Goal: Information Seeking & Learning: Learn about a topic

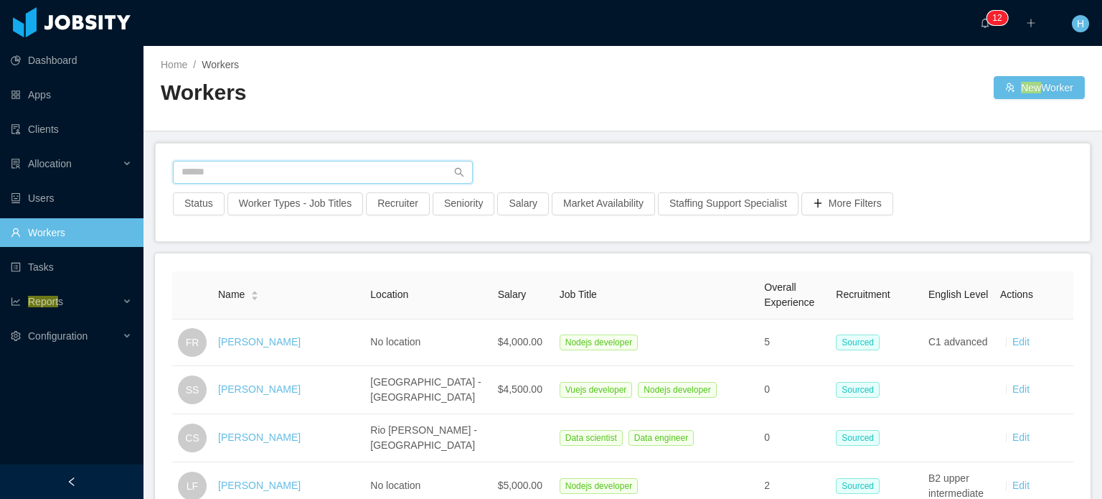
click at [309, 179] on input "text" at bounding box center [323, 172] width 300 height 23
paste input "**********"
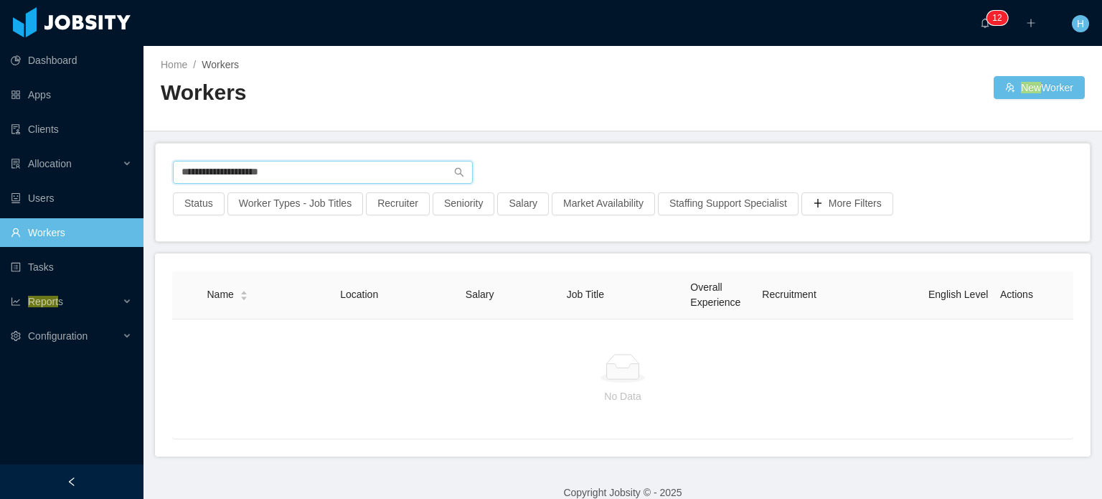
type input "**********"
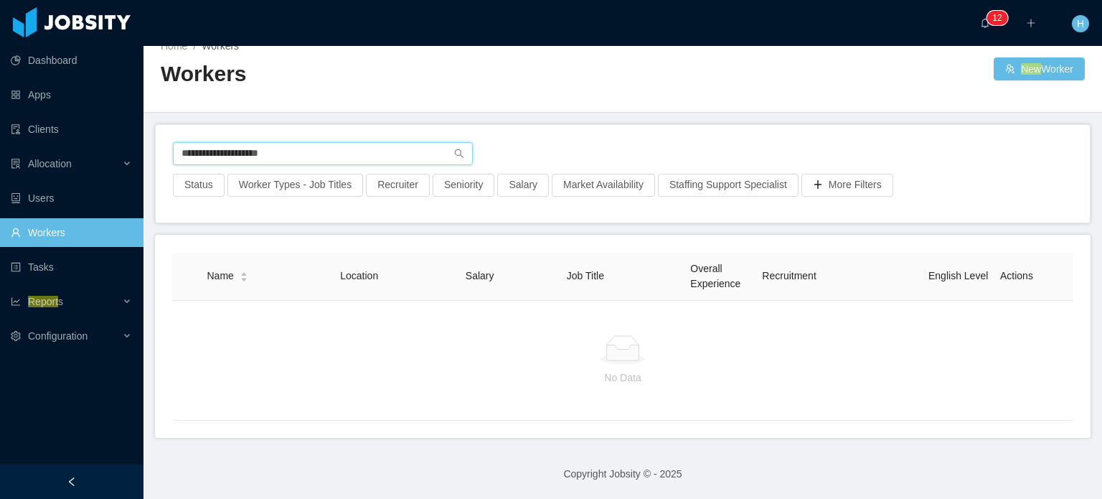
scroll to position [28, 0]
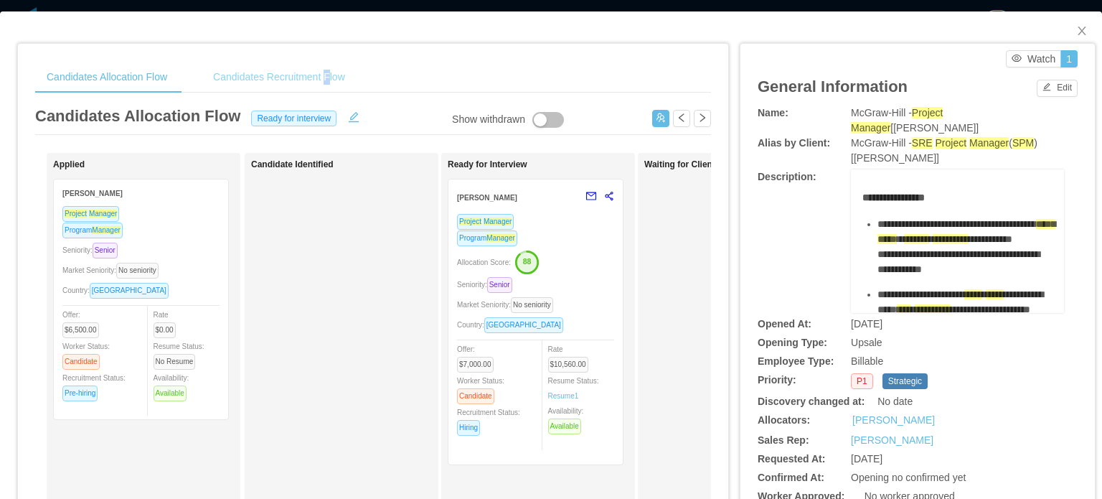
click at [327, 74] on div "Candidates Recruitment Flow" at bounding box center [279, 77] width 155 height 32
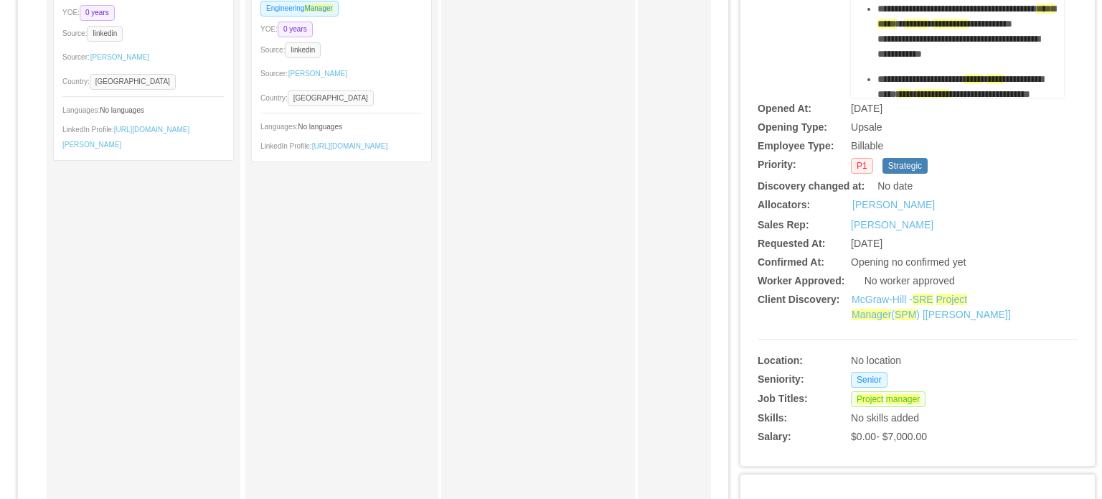
scroll to position [431, 0]
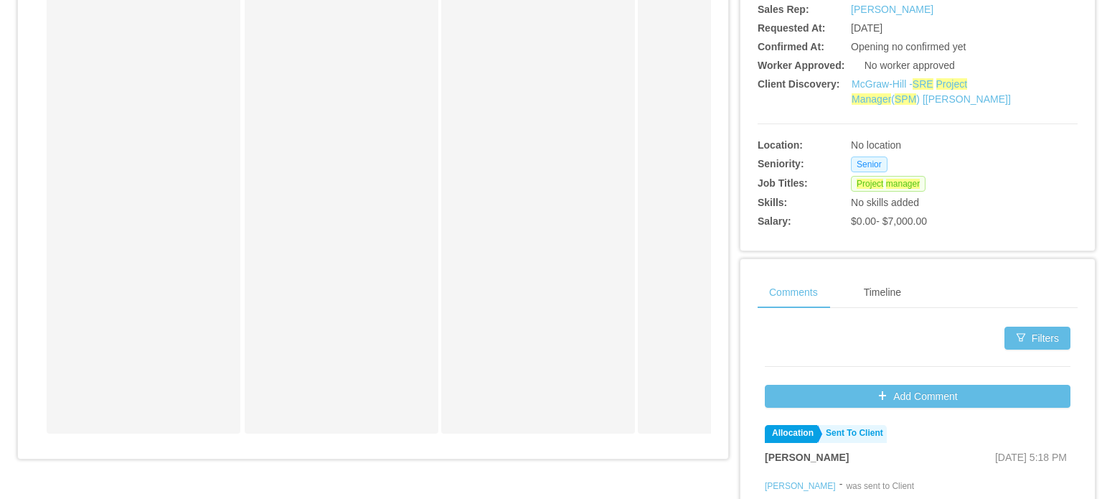
drag, startPoint x: 186, startPoint y: 444, endPoint x: 244, endPoint y: 440, distance: 58.2
click at [243, 440] on div "Sourced [PERSON_NAME] Project Manager Program Manager YOE: 0 years Source: link…" at bounding box center [373, 80] width 676 height 729
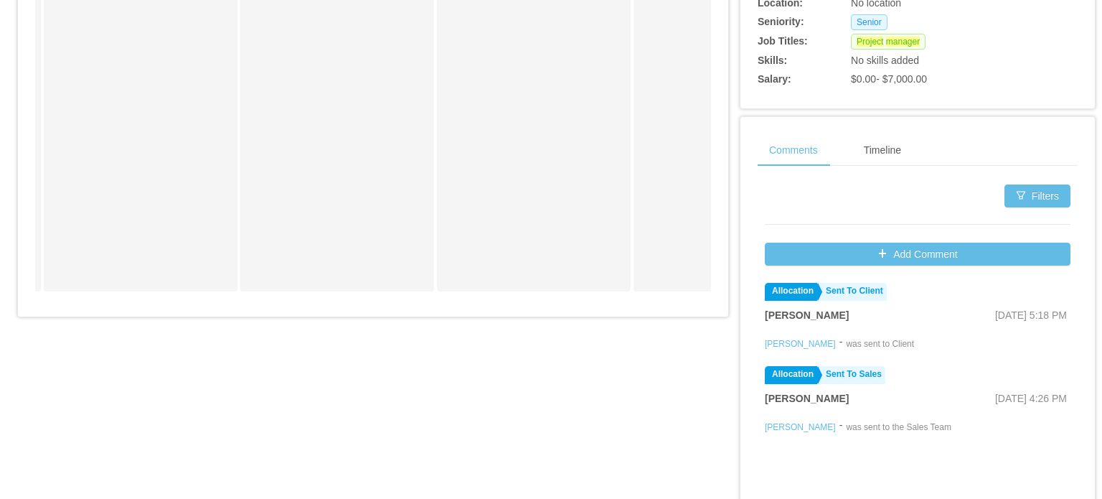
scroll to position [574, 0]
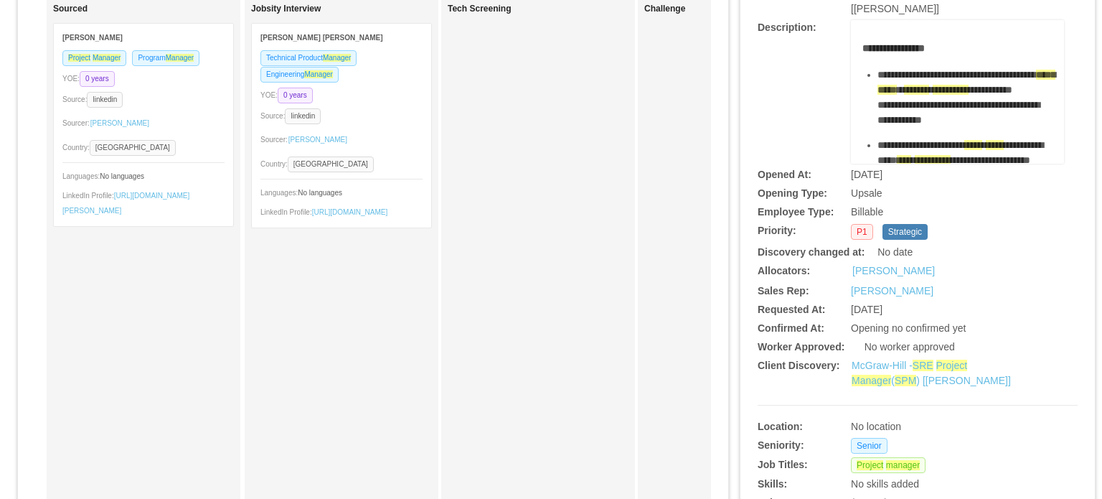
scroll to position [144, 0]
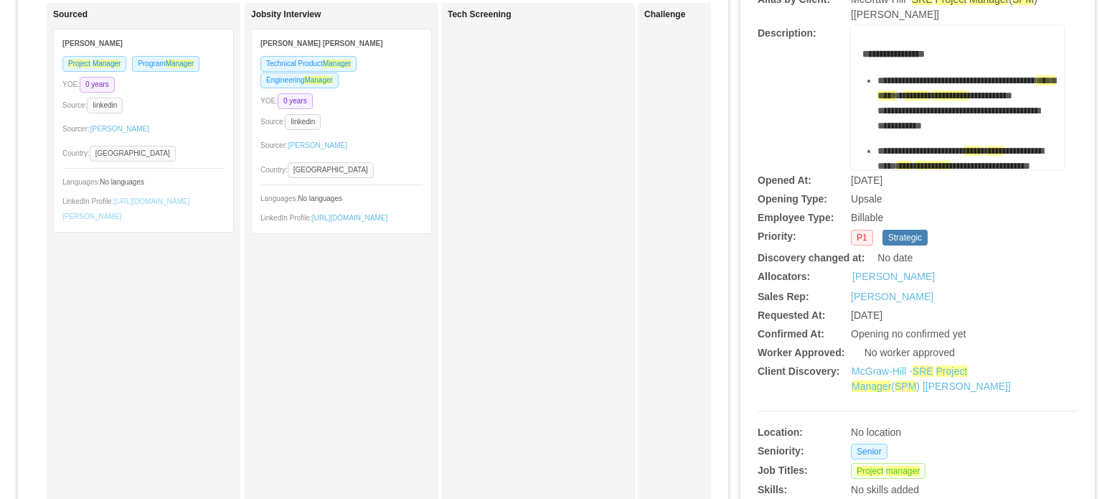
click at [89, 215] on link "[URL][DOMAIN_NAME][PERSON_NAME]" at bounding box center [125, 208] width 127 height 23
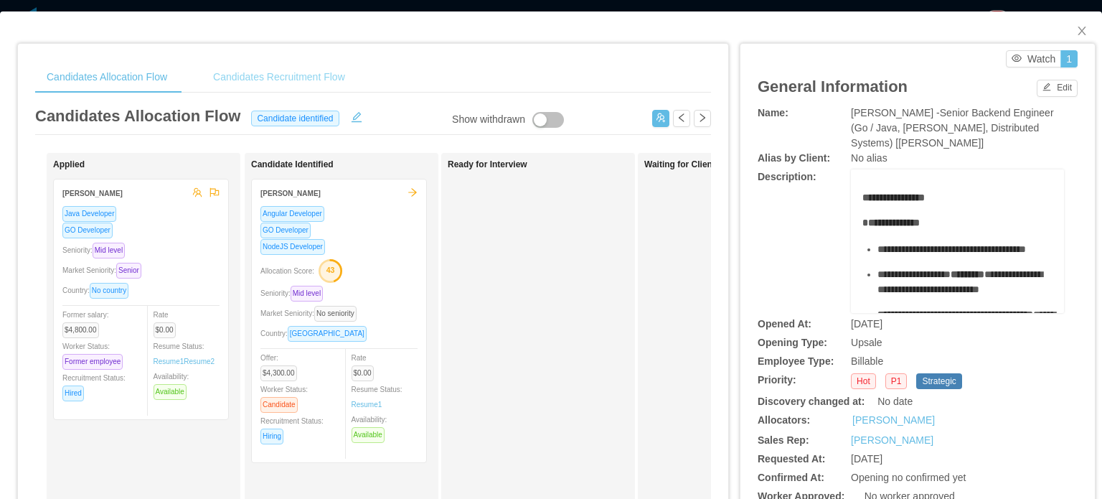
click at [313, 72] on div "Candidates Recruitment Flow" at bounding box center [279, 77] width 155 height 32
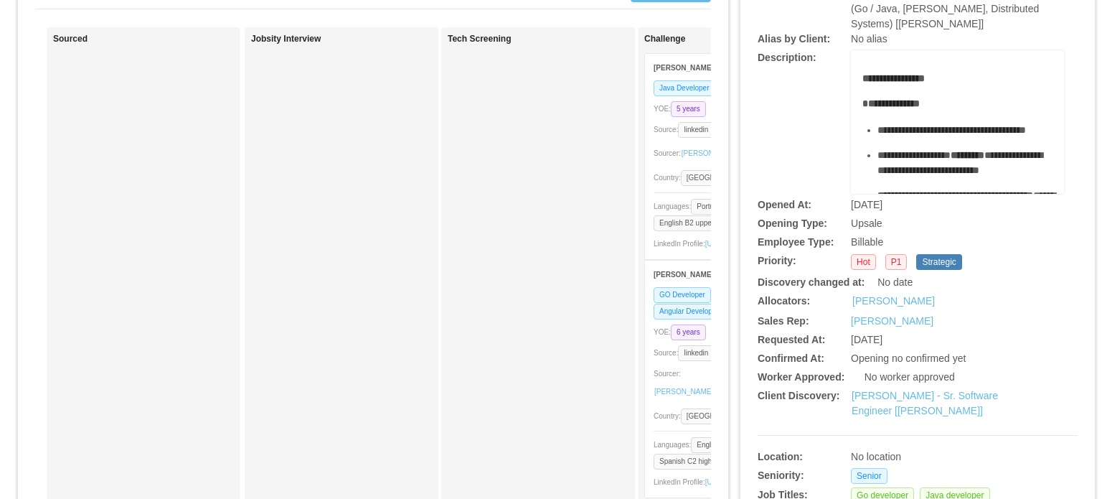
scroll to position [215, 0]
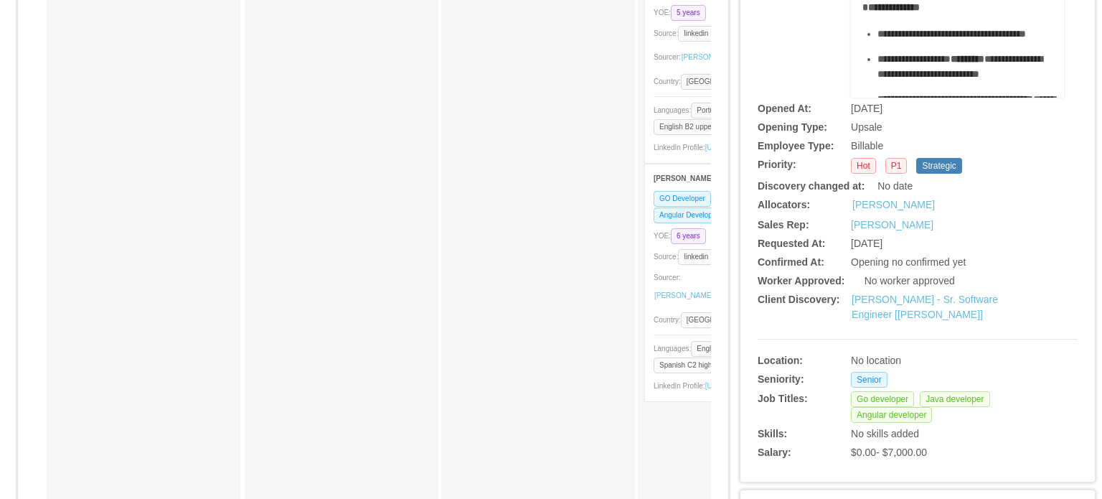
click at [508, 318] on div "Tech Screening" at bounding box center [538, 290] width 181 height 705
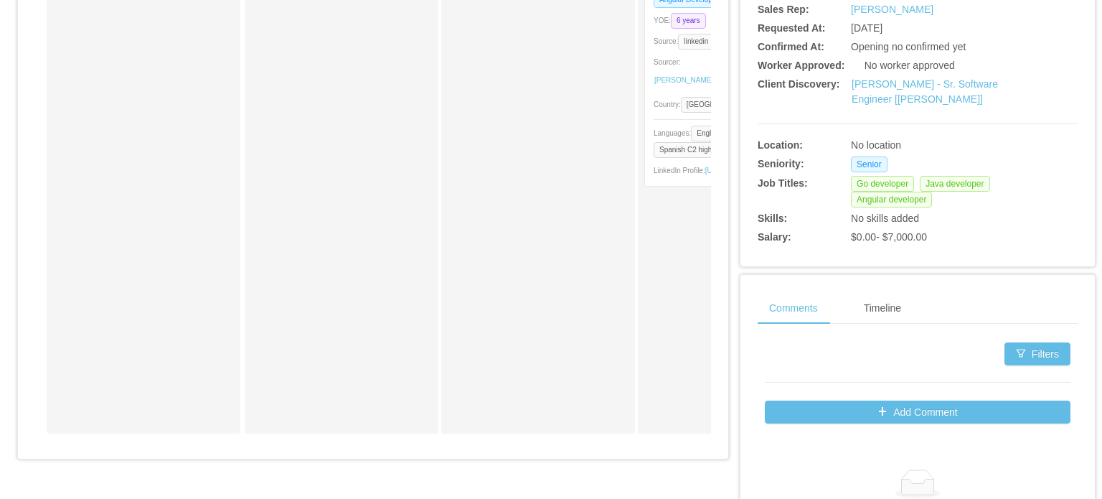
scroll to position [0, 585]
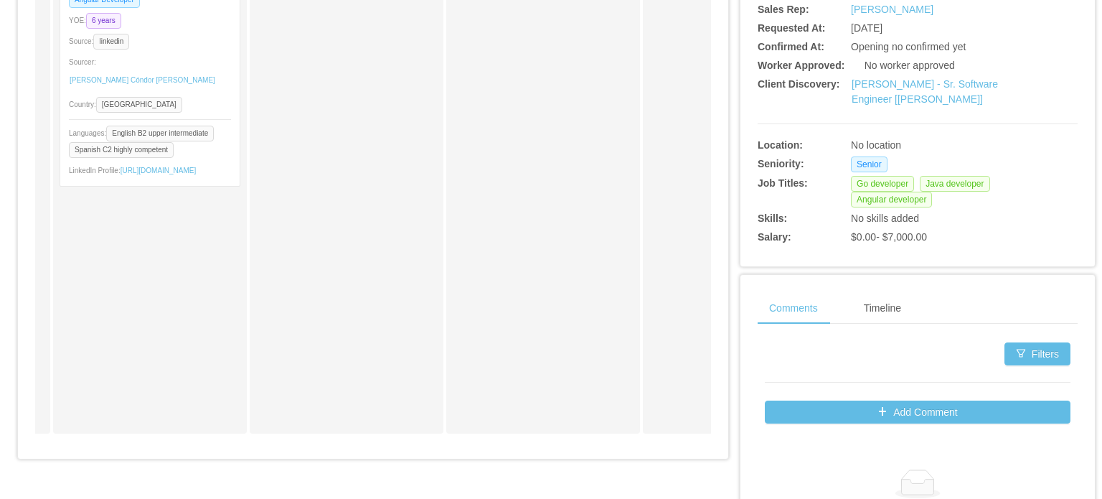
click at [222, 444] on div "Sourced Jobsity Interview Tech Screening Challenge Lucas Deschamps Java Develop…" at bounding box center [373, 80] width 676 height 729
drag, startPoint x: 222, startPoint y: 444, endPoint x: 210, endPoint y: 446, distance: 13.1
click at [210, 445] on div "Sourced Jobsity Interview Tech Screening Challenge Lucas Deschamps Java Develop…" at bounding box center [373, 80] width 676 height 729
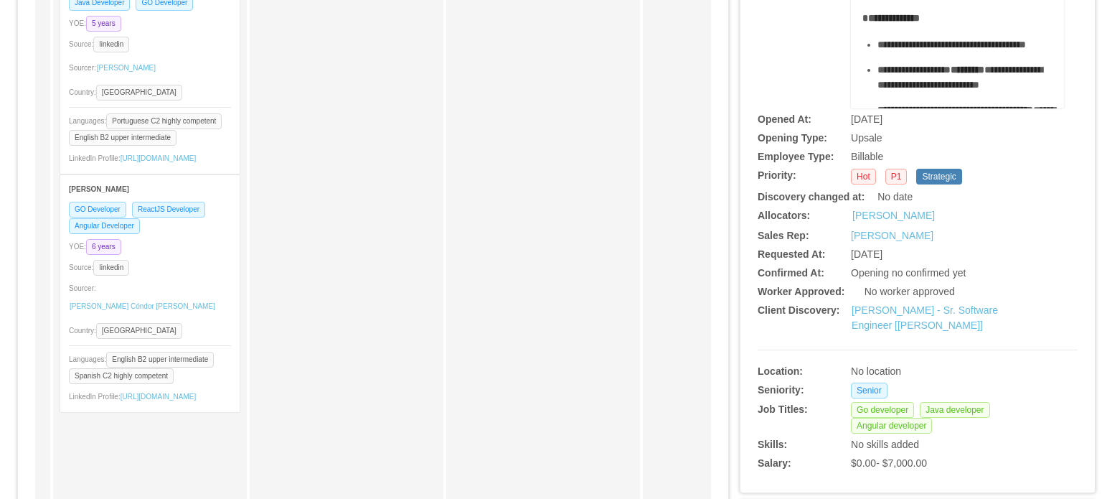
scroll to position [215, 0]
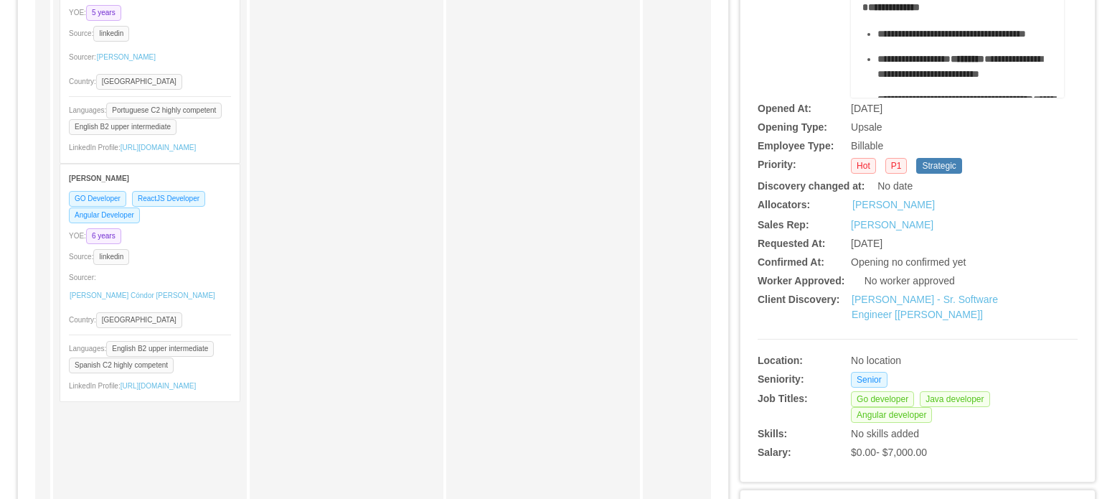
click at [270, 329] on div "Challenge Evaluation" at bounding box center [346, 290] width 181 height 705
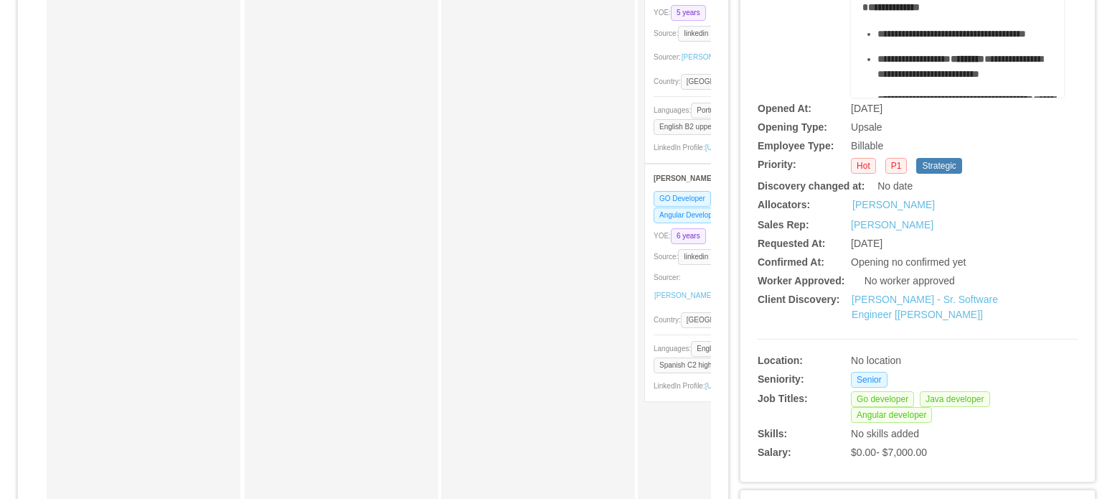
scroll to position [0, 0]
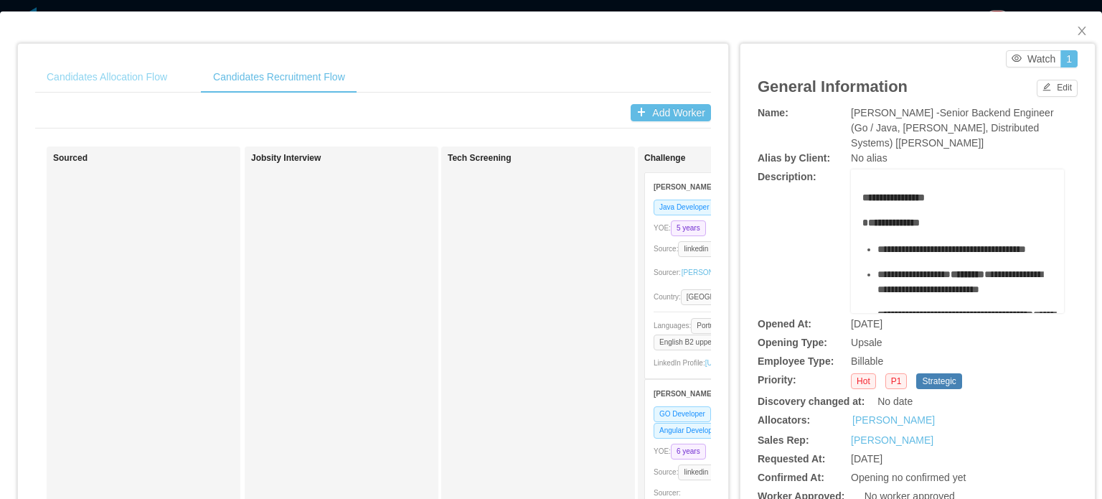
click at [121, 85] on div "Candidates Allocation Flow" at bounding box center [107, 77] width 144 height 32
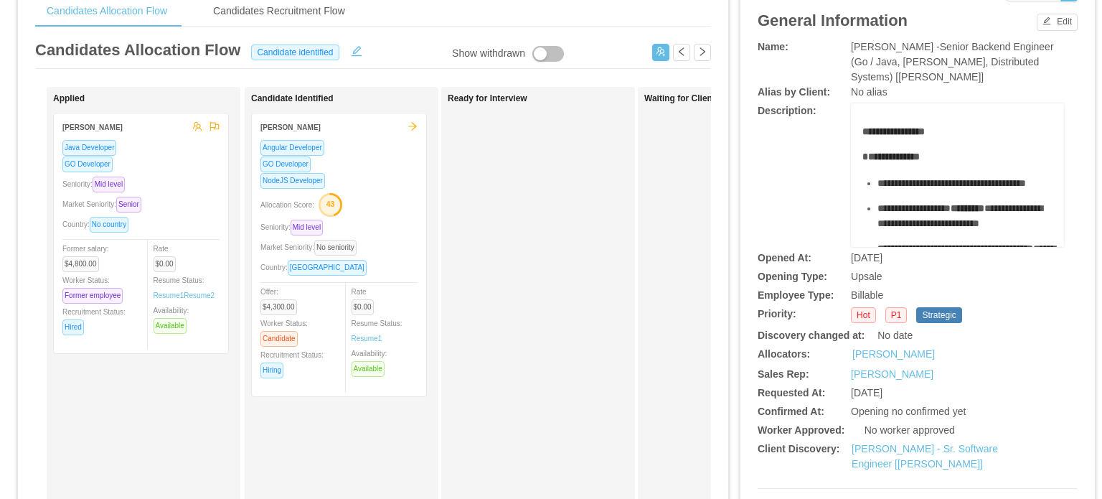
scroll to position [72, 0]
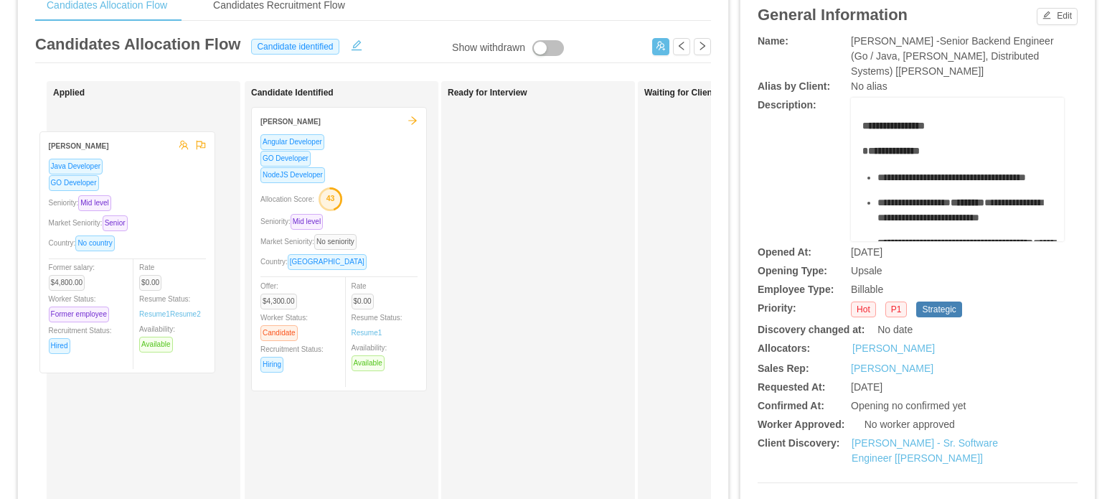
drag, startPoint x: 134, startPoint y: 247, endPoint x: 121, endPoint y: 272, distance: 28.6
click at [121, 272] on div "Applied Marcello Farabolini Java Developer GO Developer Seniority: Mid level Ma…" at bounding box center [153, 440] width 201 height 705
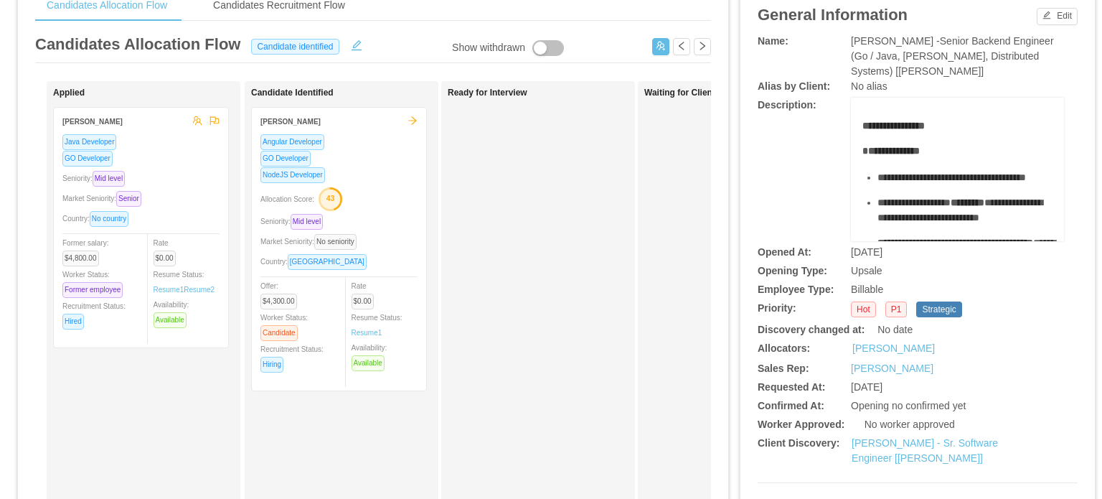
click at [102, 126] on strong "Marcello Farabolini" at bounding box center [92, 122] width 60 height 8
click at [162, 197] on div "Market Seniority: Senior" at bounding box center [140, 198] width 157 height 17
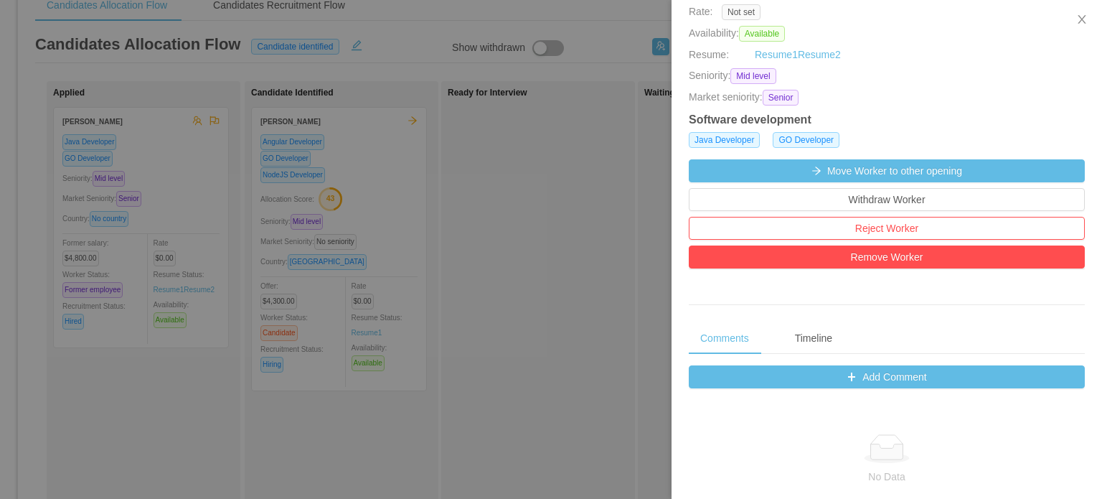
scroll to position [359, 0]
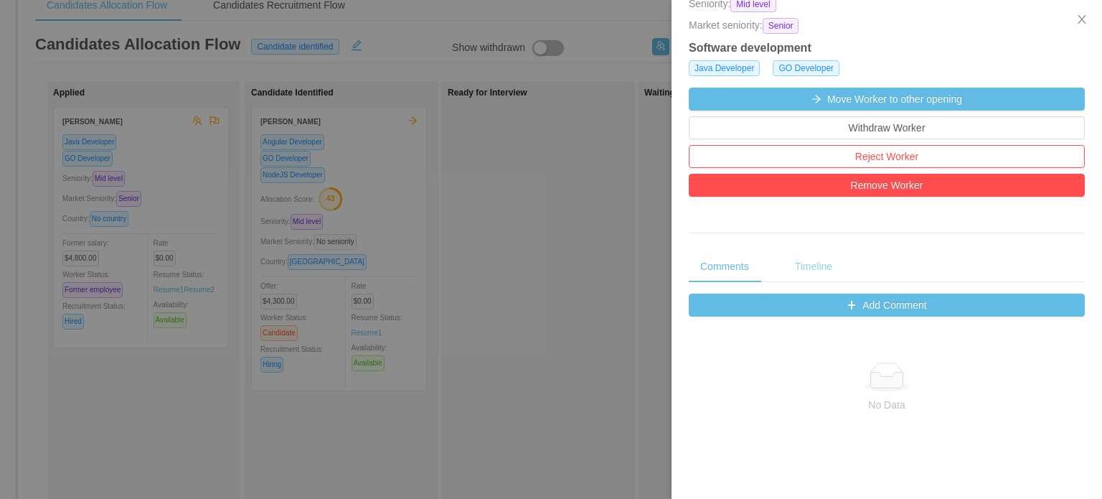
click at [821, 268] on div "Timeline" at bounding box center [814, 266] width 60 height 32
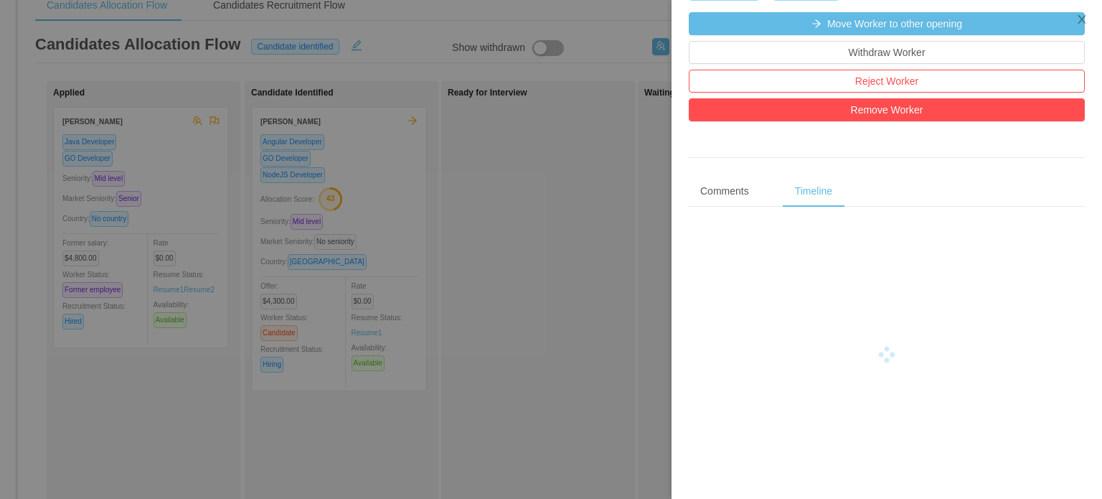
scroll to position [445, 0]
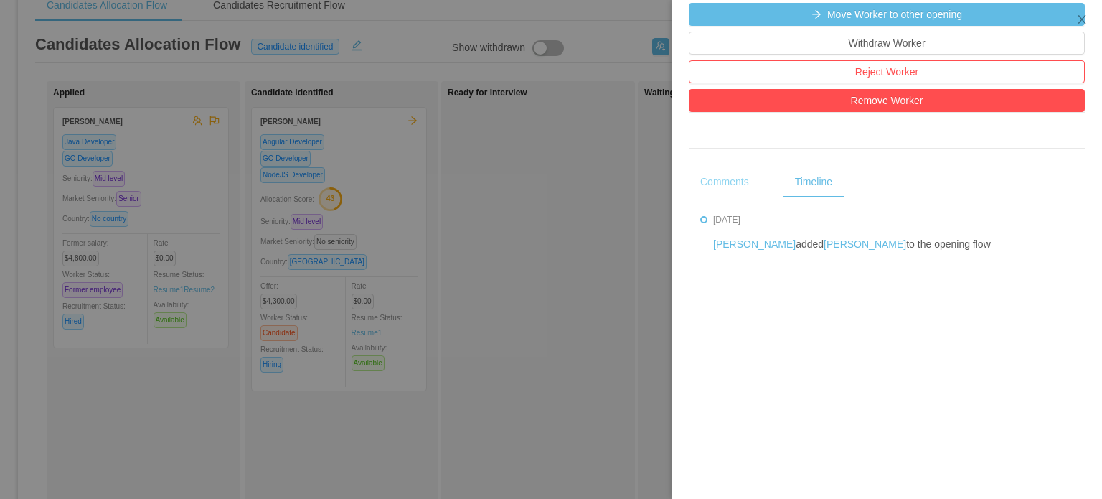
click at [733, 192] on div "Comments" at bounding box center [725, 182] width 72 height 32
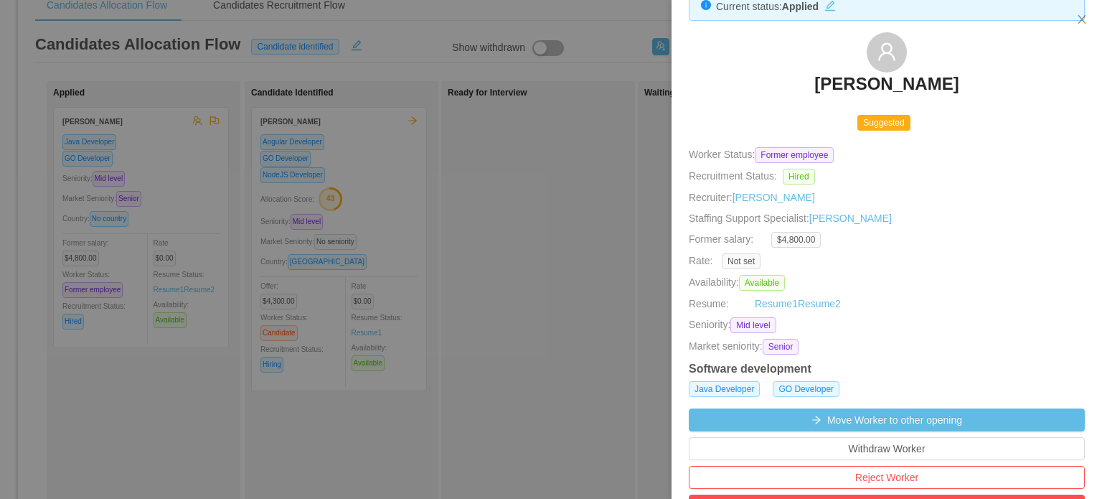
scroll to position [0, 0]
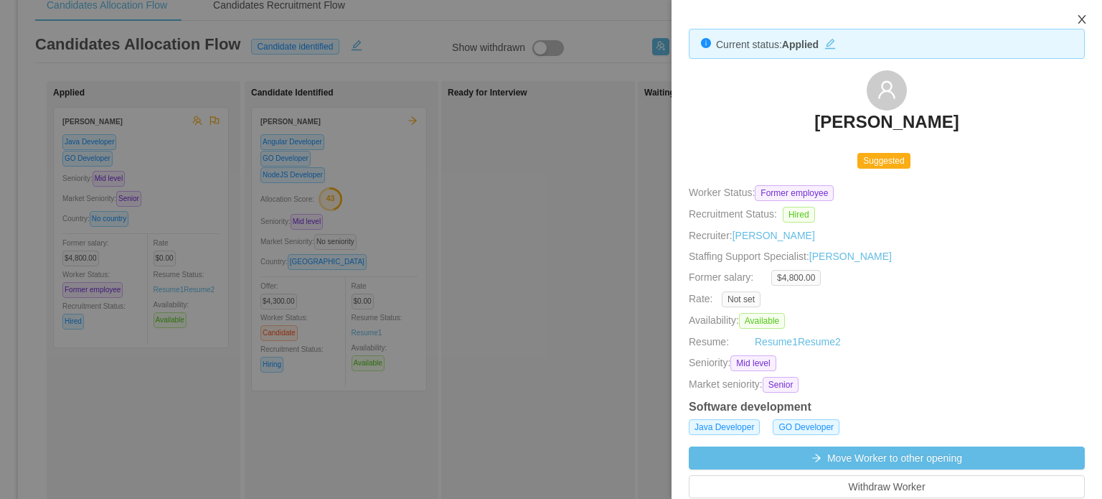
click at [1074, 17] on button "Close" at bounding box center [1082, 20] width 40 height 40
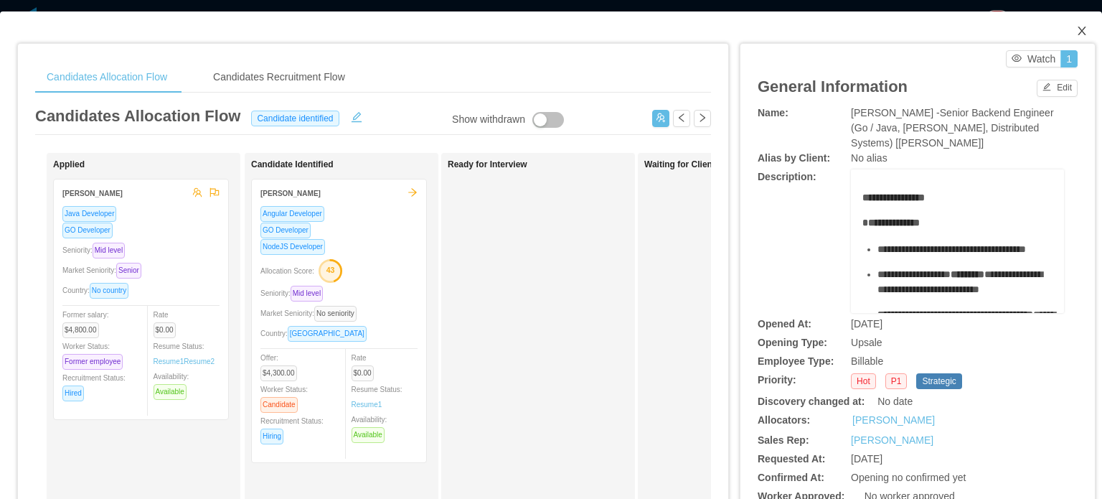
drag, startPoint x: 1062, startPoint y: 40, endPoint x: 1005, endPoint y: 3, distance: 68.5
click at [1062, 40] on span "Close" at bounding box center [1082, 31] width 40 height 40
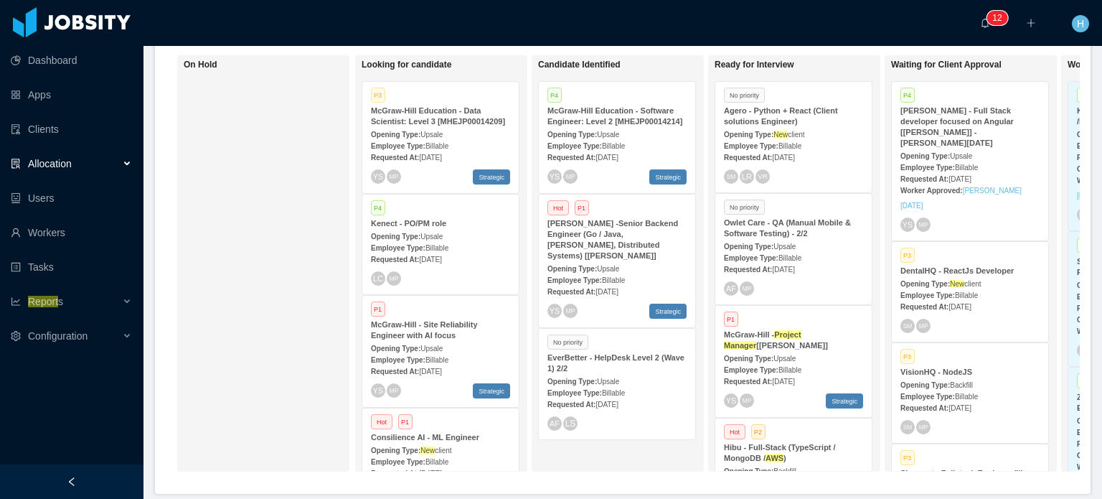
scroll to position [223, 0]
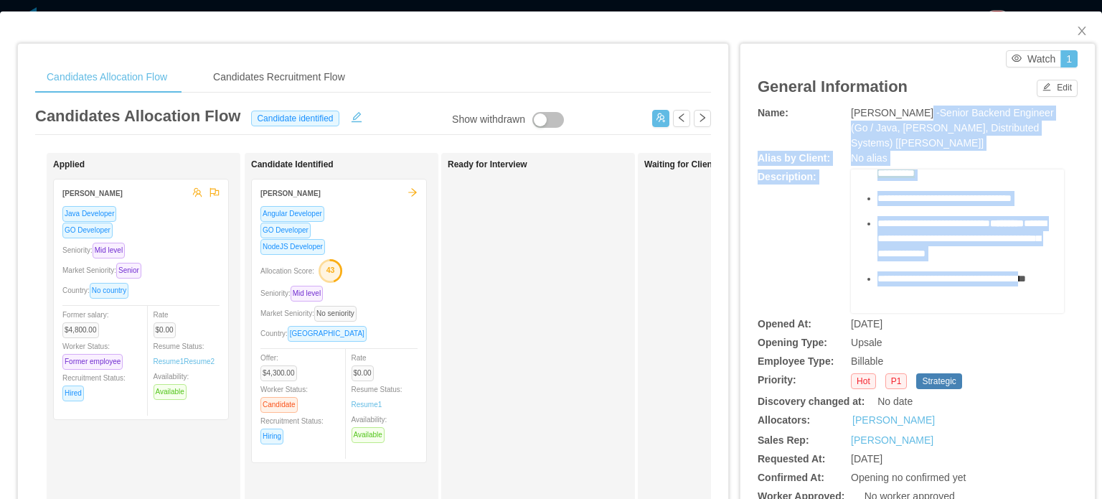
scroll to position [672, 0]
drag, startPoint x: 904, startPoint y: 112, endPoint x: 959, endPoint y: 249, distance: 147.5
click at [959, 249] on div "**********" at bounding box center [918, 393] width 320 height 574
copy div "**********"
